Goal: Find contact information: Find contact information

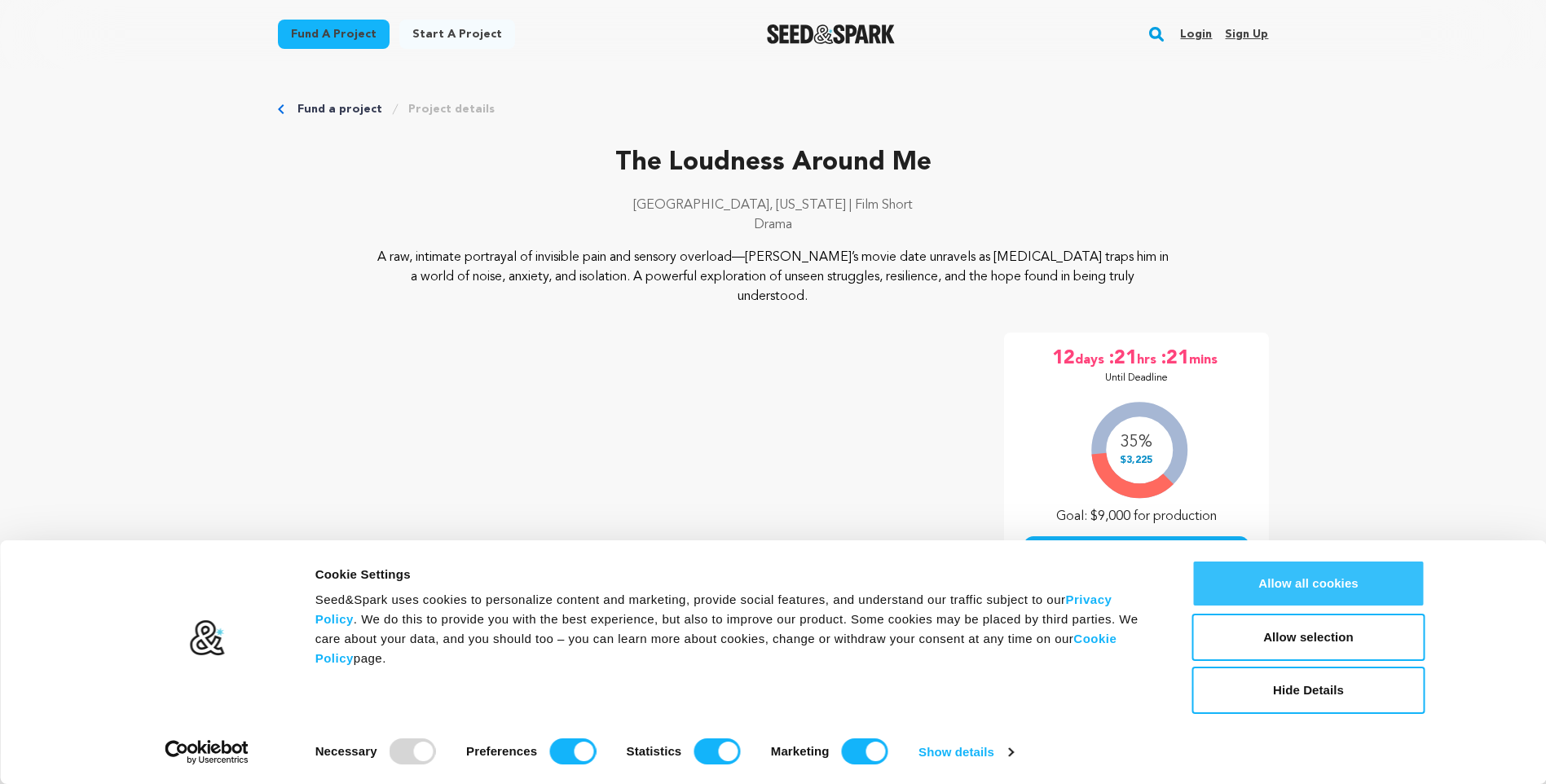
click at [1294, 572] on button "Allow all cookies" at bounding box center [1309, 583] width 233 height 48
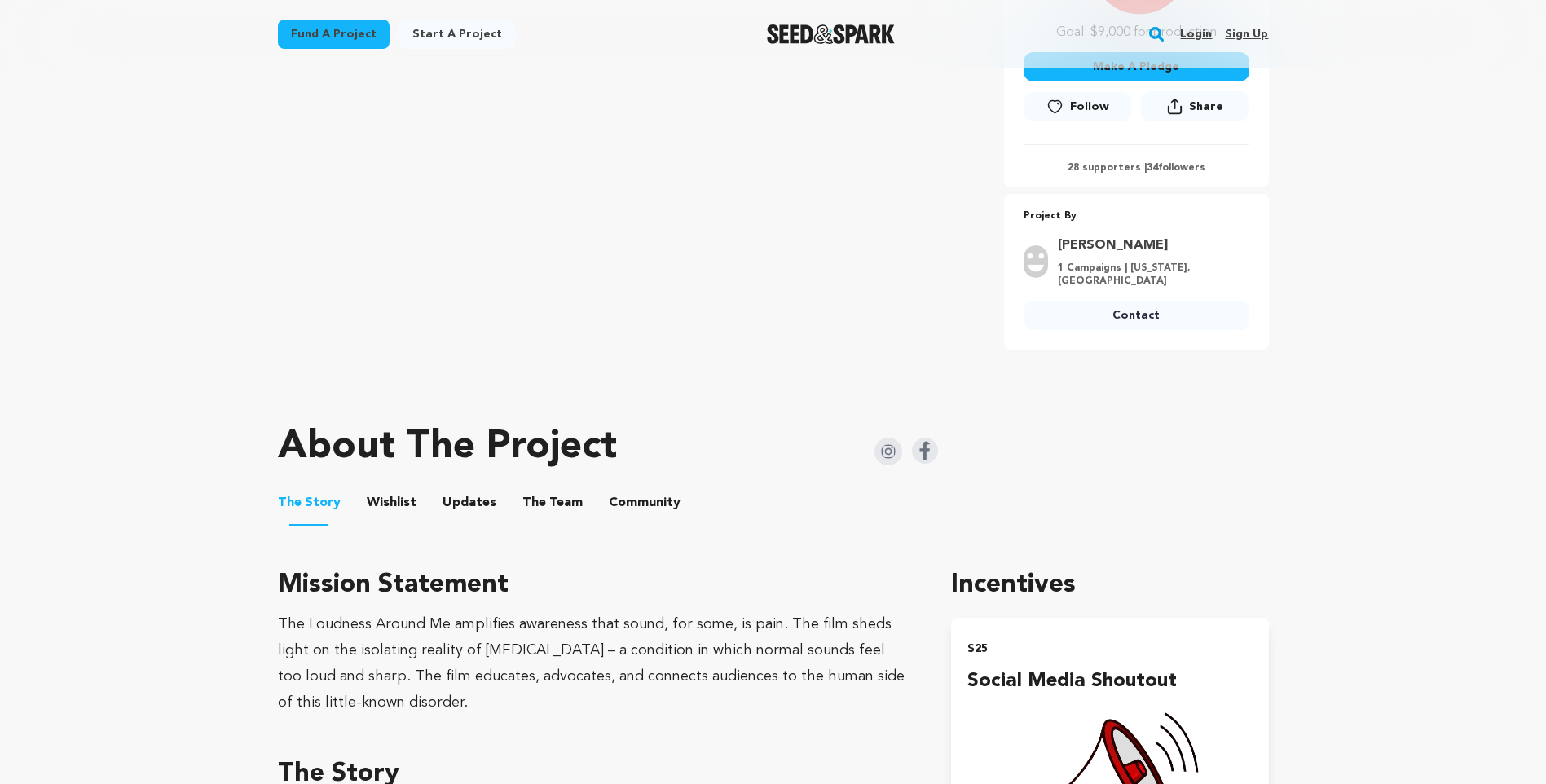
scroll to position [571, 0]
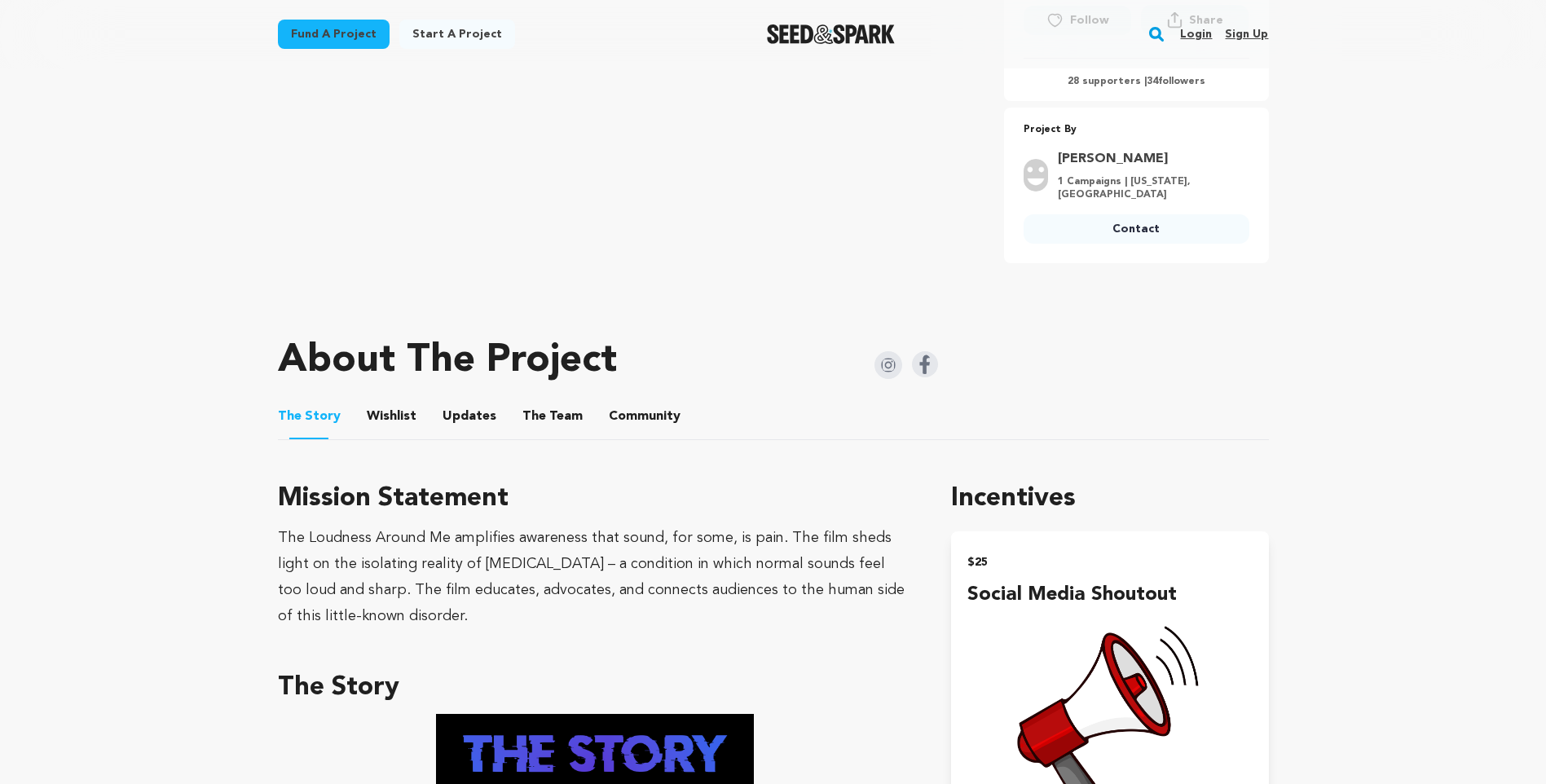
click at [1093, 149] on link "[PERSON_NAME]" at bounding box center [1149, 159] width 182 height 20
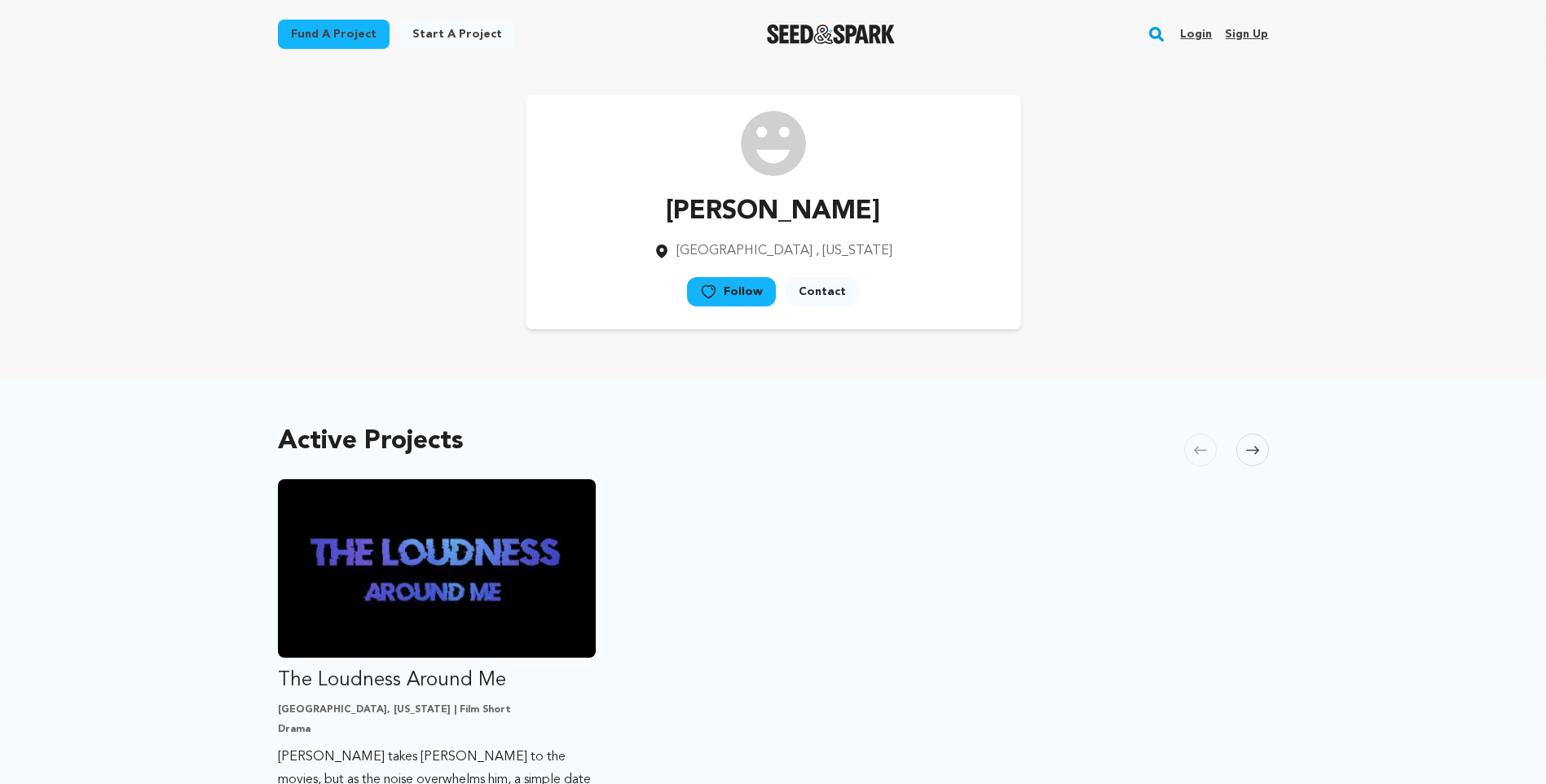
drag, startPoint x: 878, startPoint y: 212, endPoint x: 679, endPoint y: 208, distance: 199.0
click at [679, 208] on div "Alex Cormier Atlanta , Georgia Follow" at bounding box center [773, 212] width 495 height 235
copy p "[PERSON_NAME]"
